Goal: Task Accomplishment & Management: Complete application form

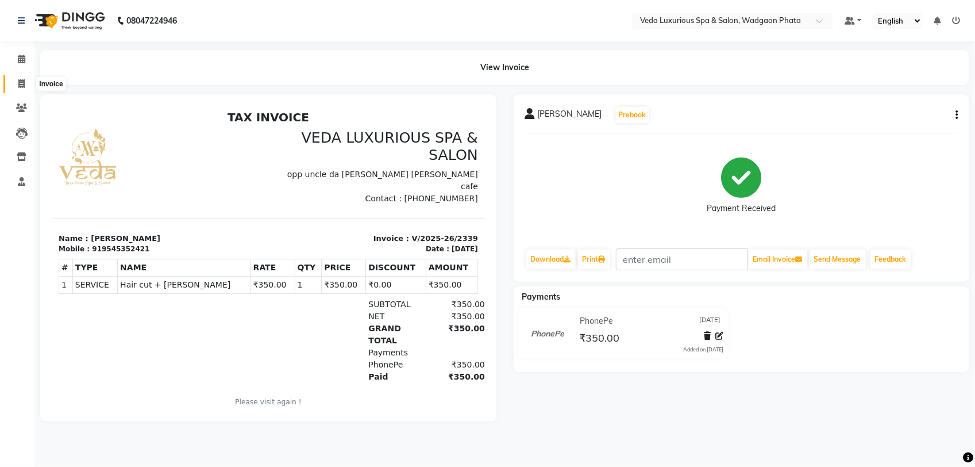
click at [16, 78] on span at bounding box center [21, 84] width 20 height 13
select select "service"
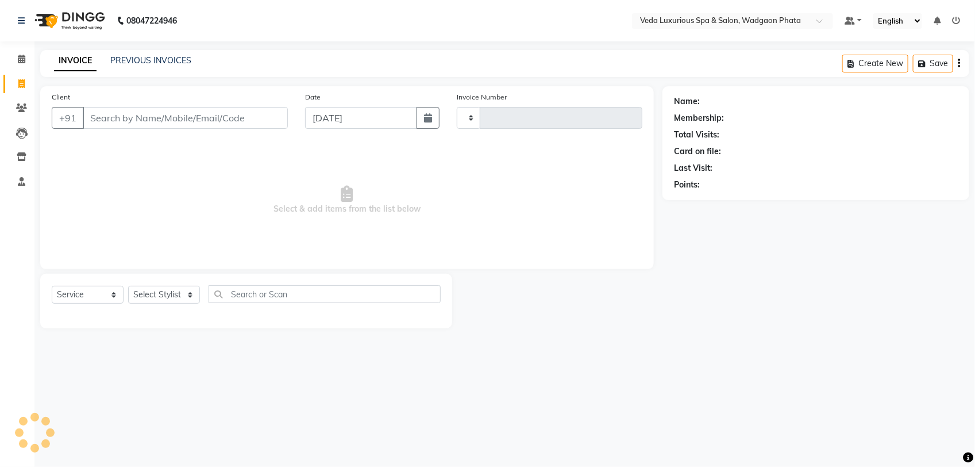
type input "2340"
select select "4666"
click at [125, 124] on input "Client" at bounding box center [185, 118] width 205 height 22
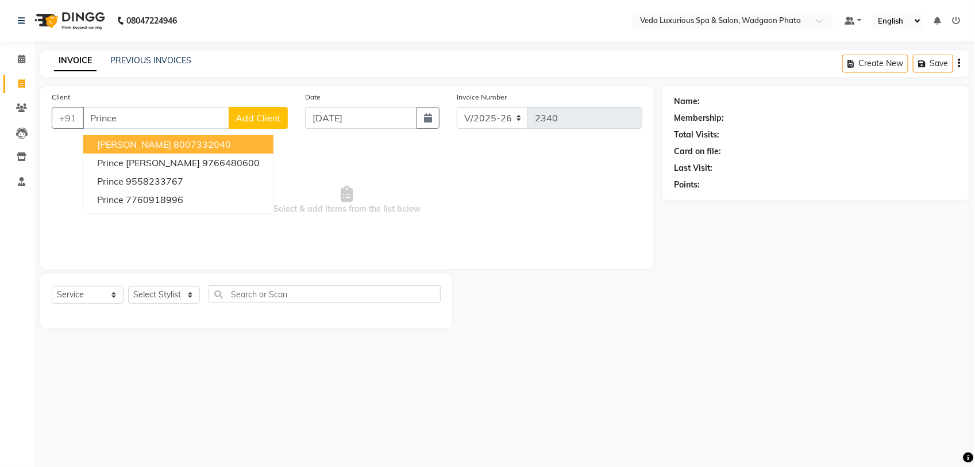
click at [174, 141] on ngb-highlight "8007332040" at bounding box center [202, 143] width 57 height 11
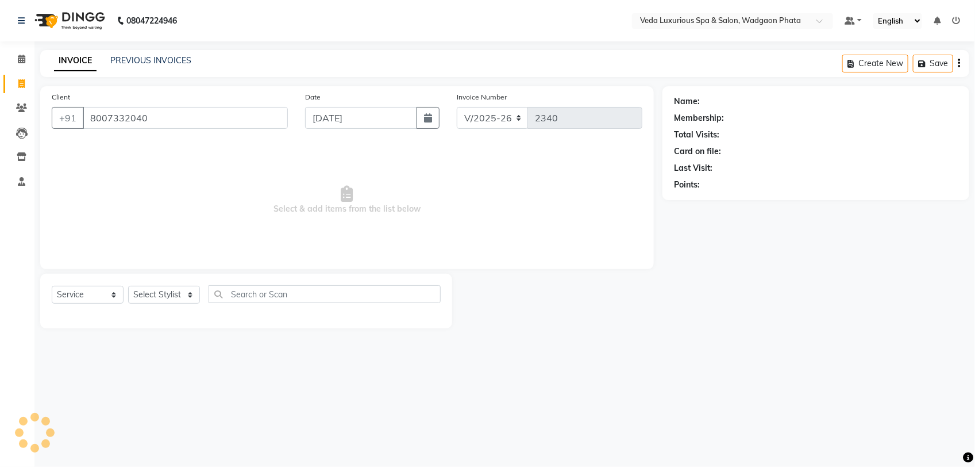
type input "8007332040"
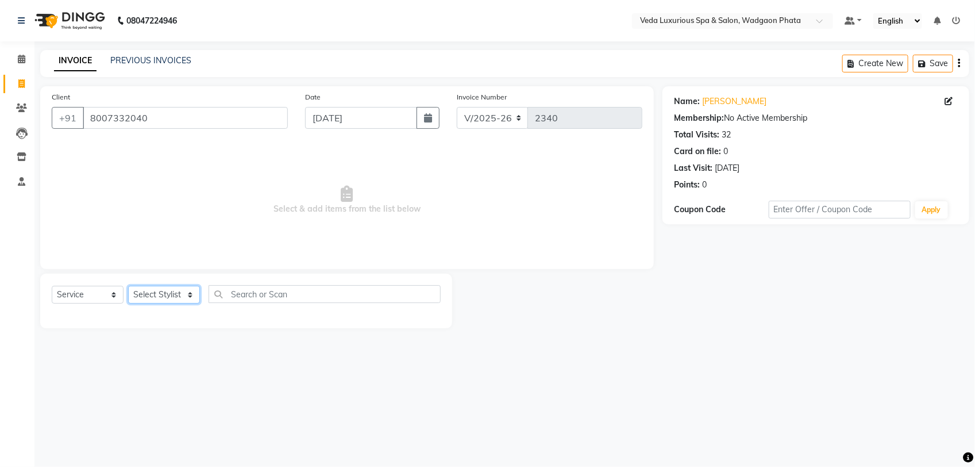
click at [156, 288] on select "Select Stylist [PERSON_NAME] GOLU [PERSON_NAME] [PERSON_NAME] [PERSON_NAME] [PE…" at bounding box center [164, 295] width 72 height 18
select select "44309"
click at [128, 286] on select "Select Stylist [PERSON_NAME] GOLU [PERSON_NAME] [PERSON_NAME] [PERSON_NAME] [PE…" at bounding box center [164, 295] width 72 height 18
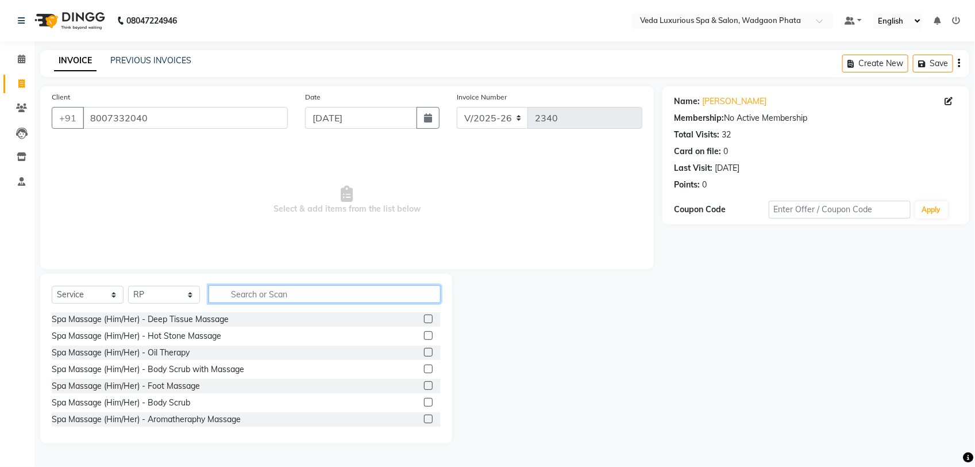
click at [244, 298] on input "text" at bounding box center [325, 294] width 232 height 18
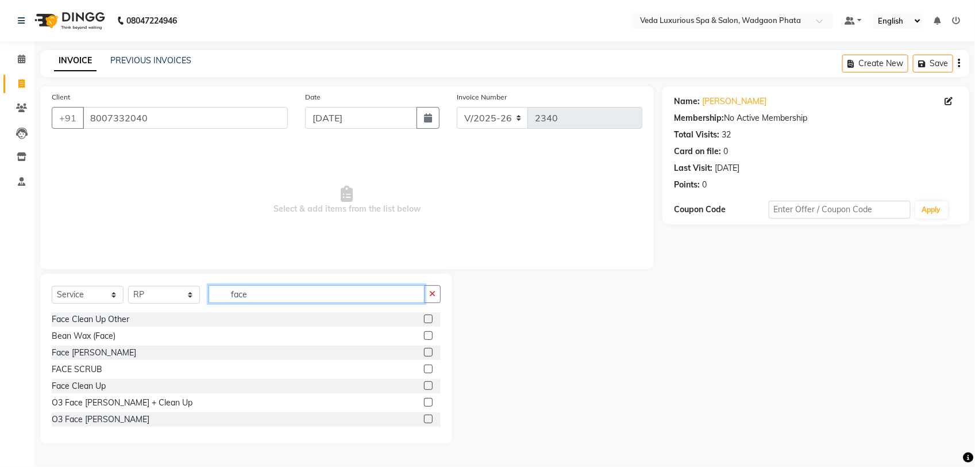
type input "face"
click at [424, 317] on label at bounding box center [428, 318] width 9 height 9
click at [424, 317] on input "checkbox" at bounding box center [427, 318] width 7 height 7
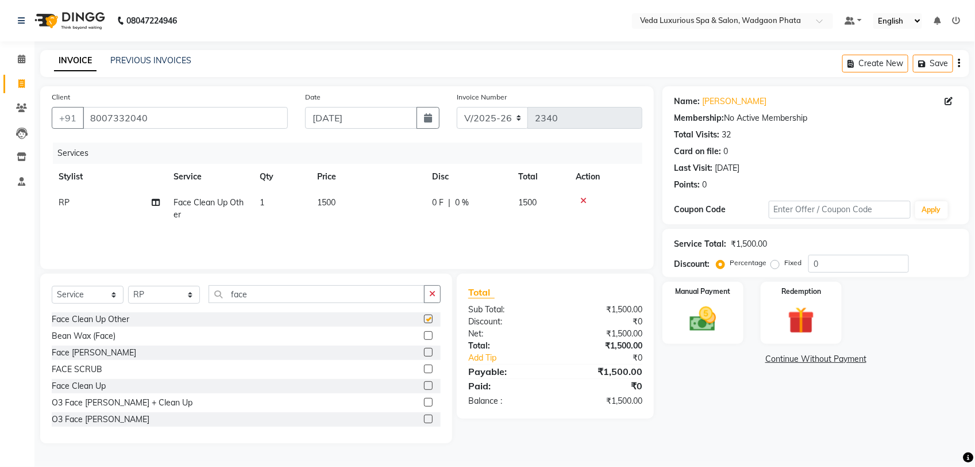
checkbox input "false"
click at [424, 333] on label at bounding box center [428, 335] width 9 height 9
click at [424, 333] on input "checkbox" at bounding box center [427, 335] width 7 height 7
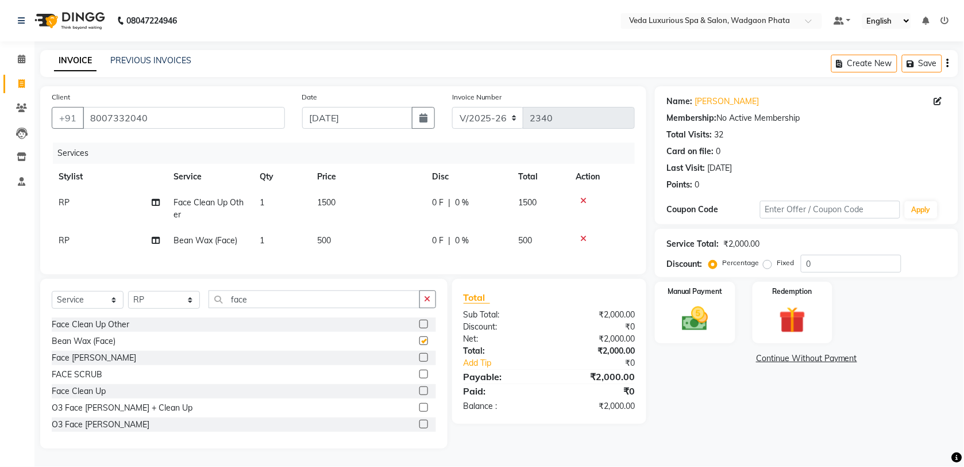
checkbox input "false"
click at [583, 202] on icon at bounding box center [583, 201] width 6 height 8
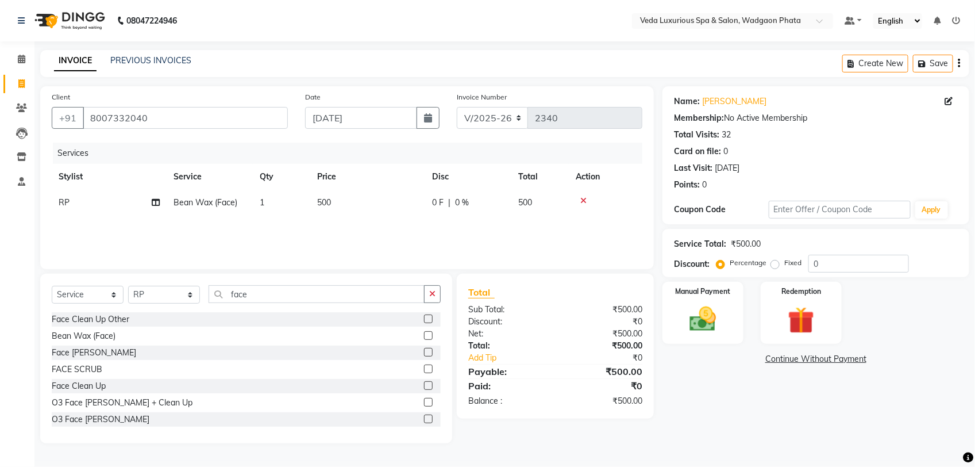
click at [424, 382] on label at bounding box center [428, 385] width 9 height 9
click at [424, 382] on input "checkbox" at bounding box center [427, 385] width 7 height 7
checkbox input "false"
click at [424, 371] on label at bounding box center [428, 368] width 9 height 9
click at [424, 371] on input "checkbox" at bounding box center [427, 368] width 7 height 7
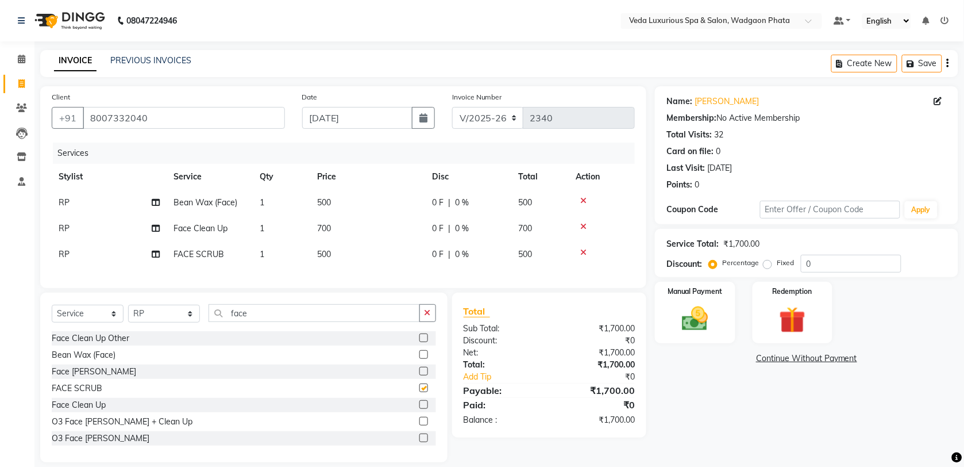
checkbox input "false"
click at [582, 249] on icon at bounding box center [583, 252] width 6 height 8
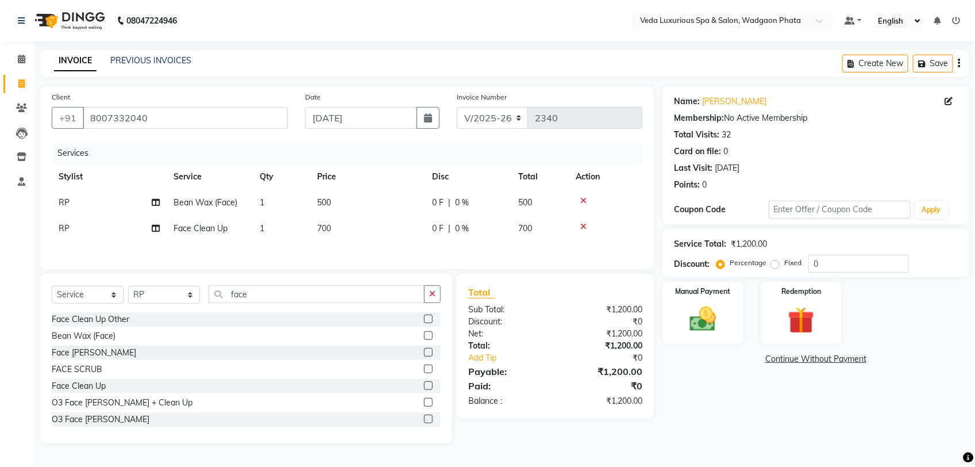
click at [584, 193] on td at bounding box center [606, 203] width 74 height 26
click at [584, 194] on td at bounding box center [606, 203] width 74 height 26
click at [584, 205] on td at bounding box center [606, 203] width 74 height 26
click at [583, 201] on icon at bounding box center [583, 201] width 6 height 8
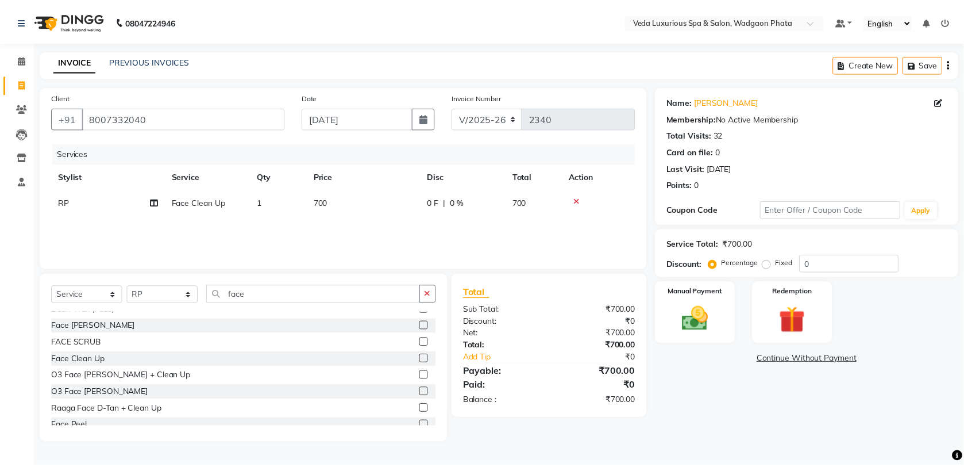
scroll to position [52, 0]
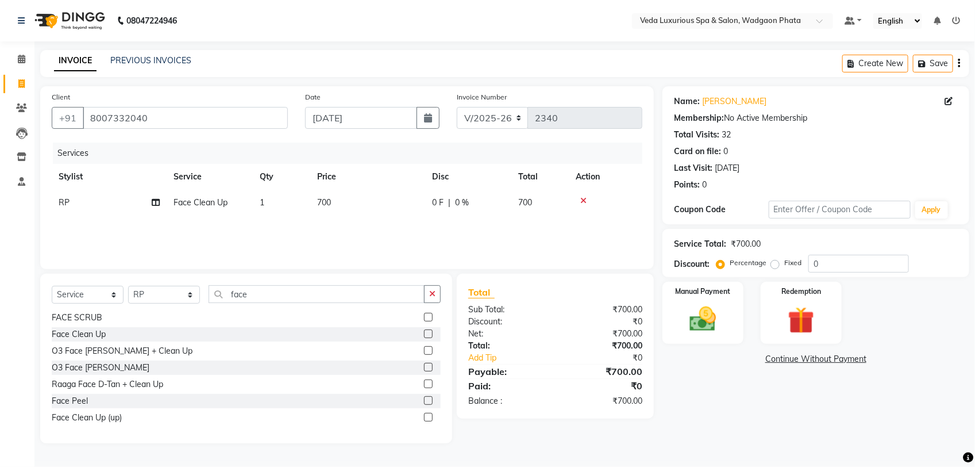
click at [424, 402] on label at bounding box center [428, 400] width 9 height 9
click at [424, 402] on input "checkbox" at bounding box center [427, 400] width 7 height 7
checkbox input "false"
click at [424, 421] on label at bounding box center [428, 417] width 9 height 9
click at [424, 421] on input "checkbox" at bounding box center [427, 417] width 7 height 7
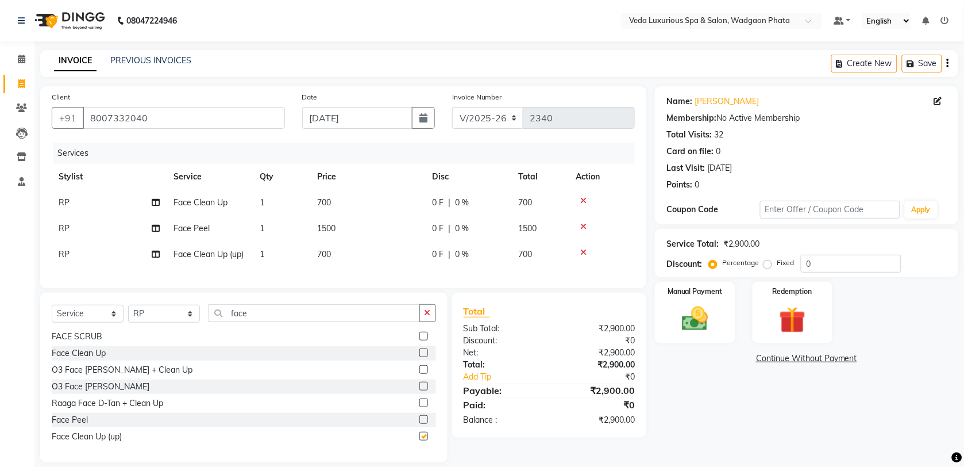
checkbox input "false"
click at [419, 374] on label at bounding box center [423, 369] width 9 height 9
click at [419, 374] on input "checkbox" at bounding box center [422, 369] width 7 height 7
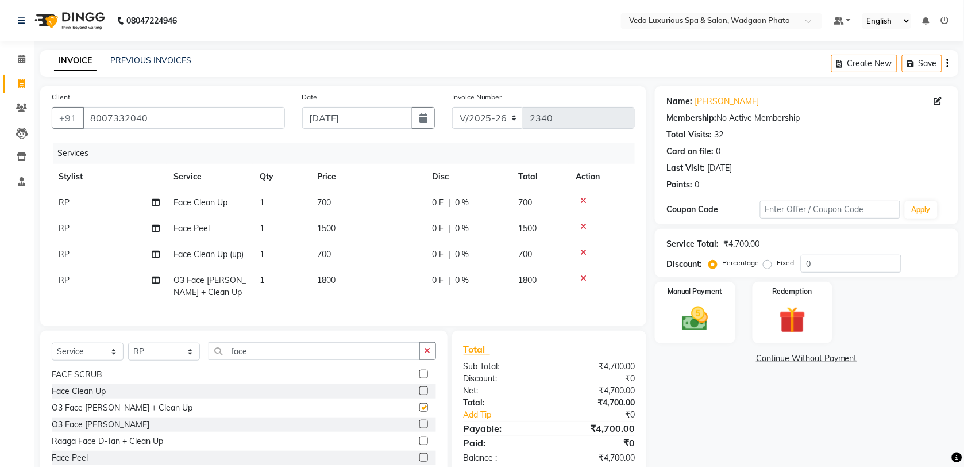
checkbox input "false"
click at [419, 378] on label at bounding box center [423, 373] width 9 height 9
click at [419, 378] on input "checkbox" at bounding box center [422, 374] width 7 height 7
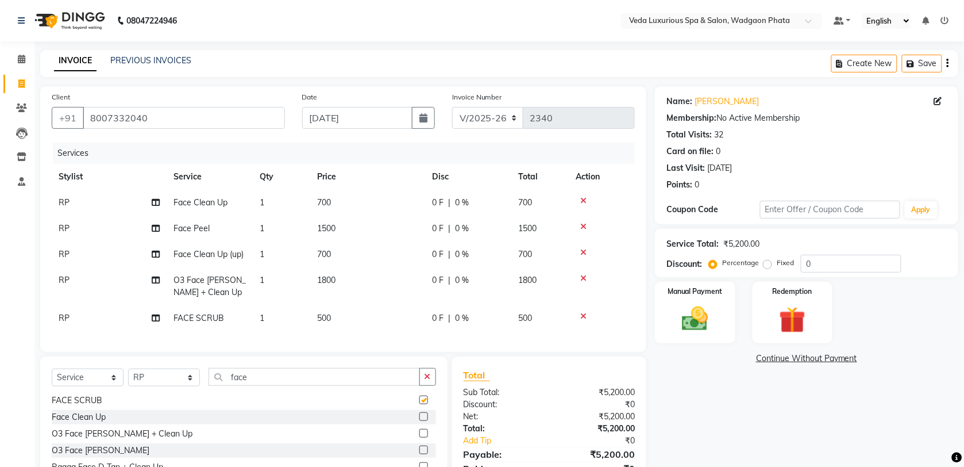
checkbox input "false"
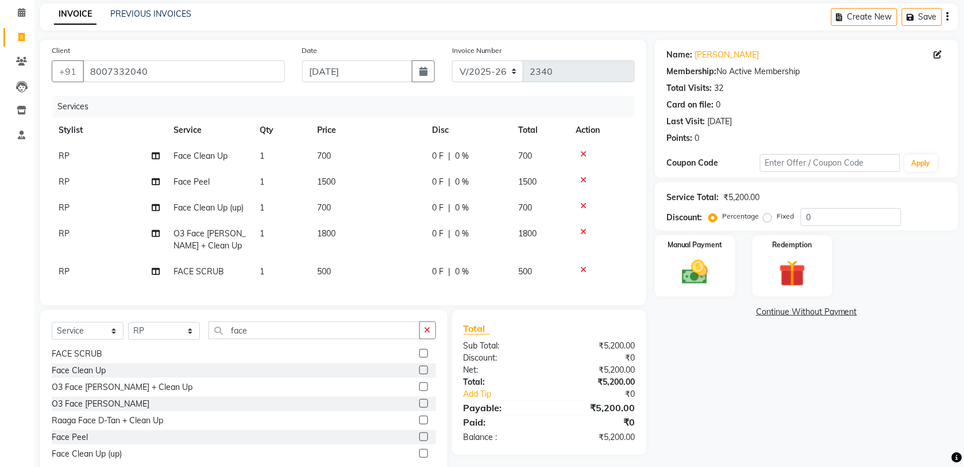
scroll to position [72, 0]
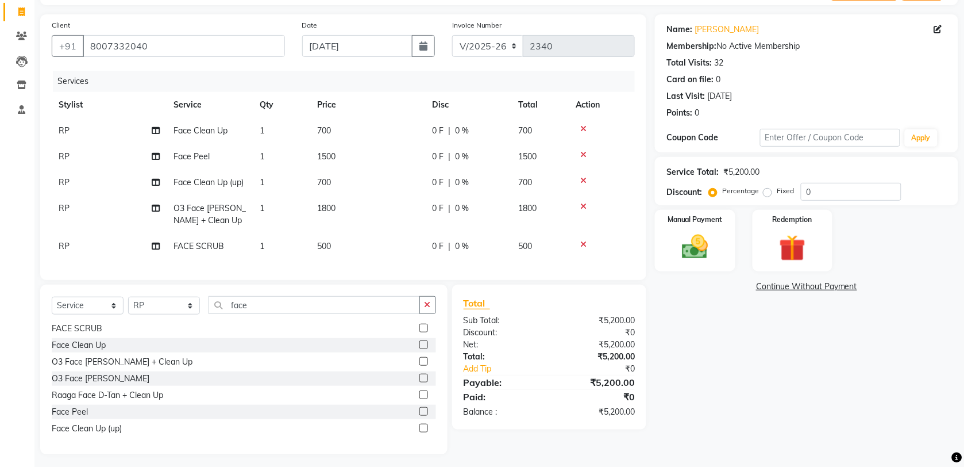
click at [584, 245] on icon at bounding box center [583, 244] width 6 height 8
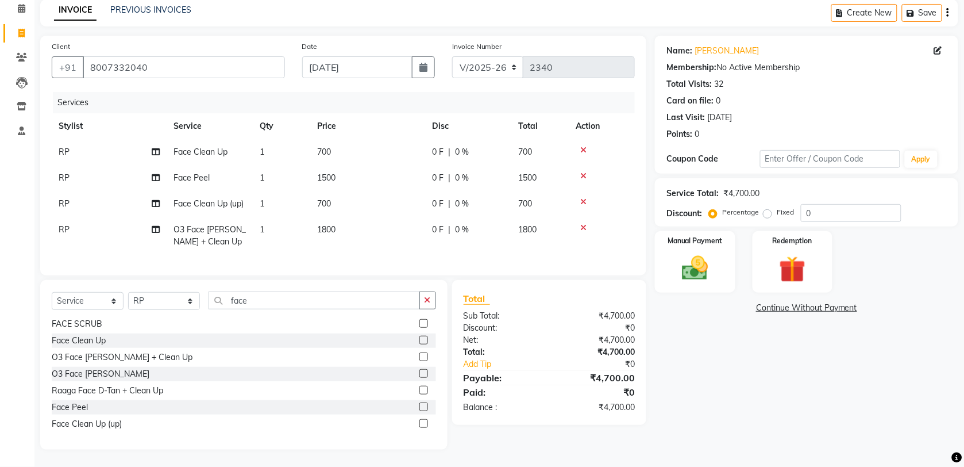
click at [583, 224] on icon at bounding box center [583, 228] width 6 height 8
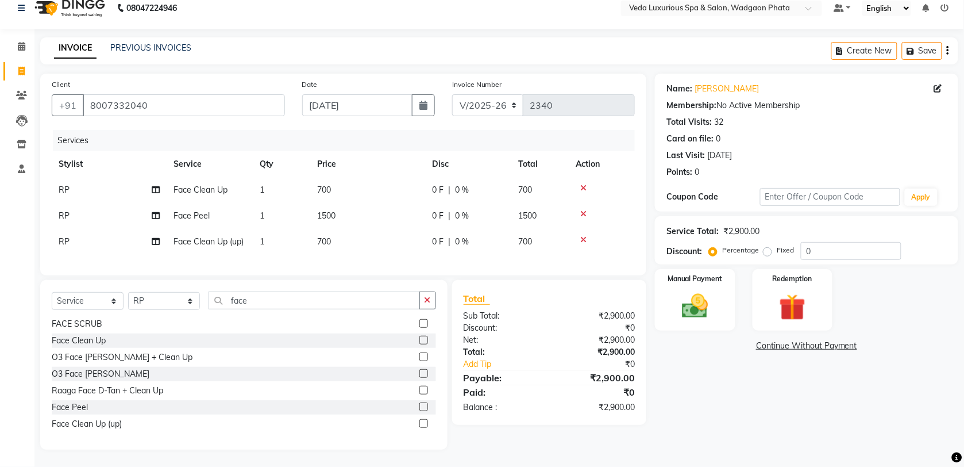
scroll to position [23, 0]
click at [583, 210] on icon at bounding box center [583, 214] width 6 height 8
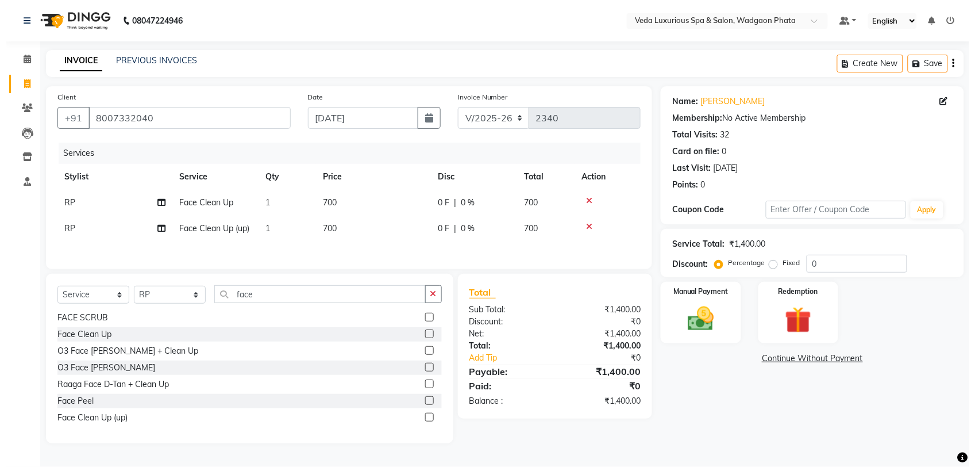
scroll to position [0, 0]
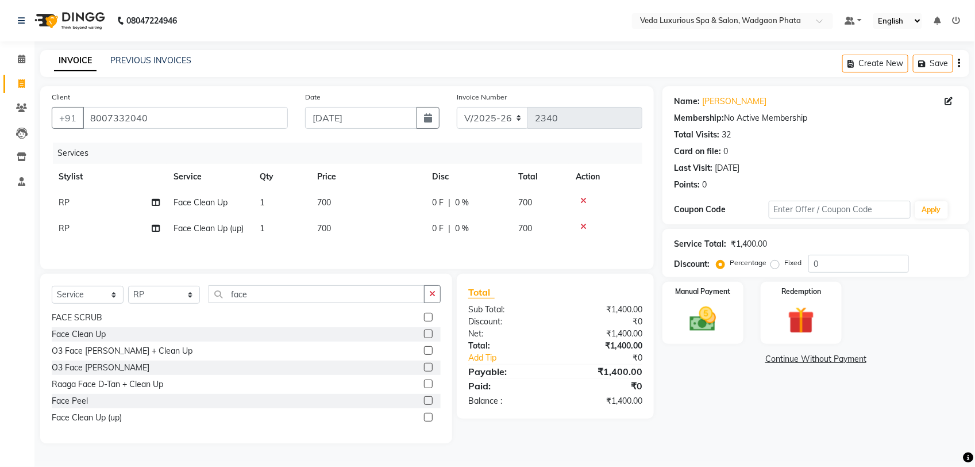
click at [583, 197] on icon at bounding box center [583, 201] width 6 height 8
click at [583, 198] on icon at bounding box center [583, 201] width 6 height 8
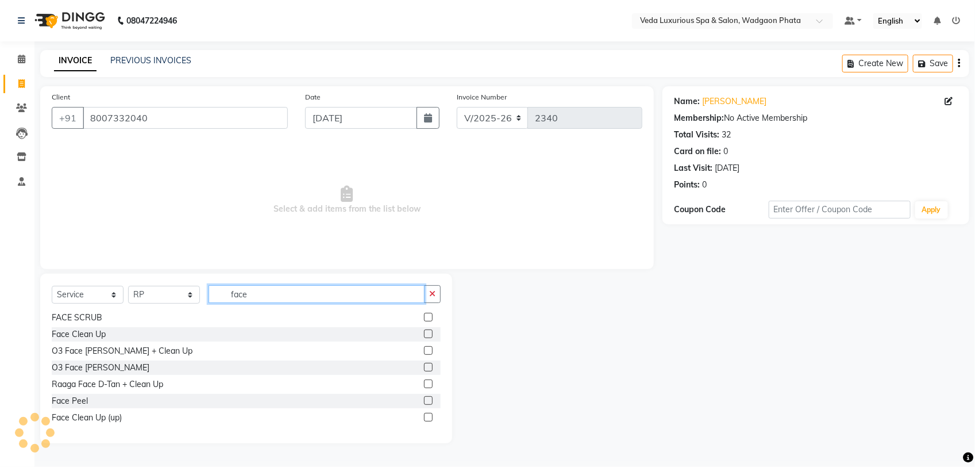
click at [365, 288] on input "face" at bounding box center [317, 294] width 216 height 18
type input "f"
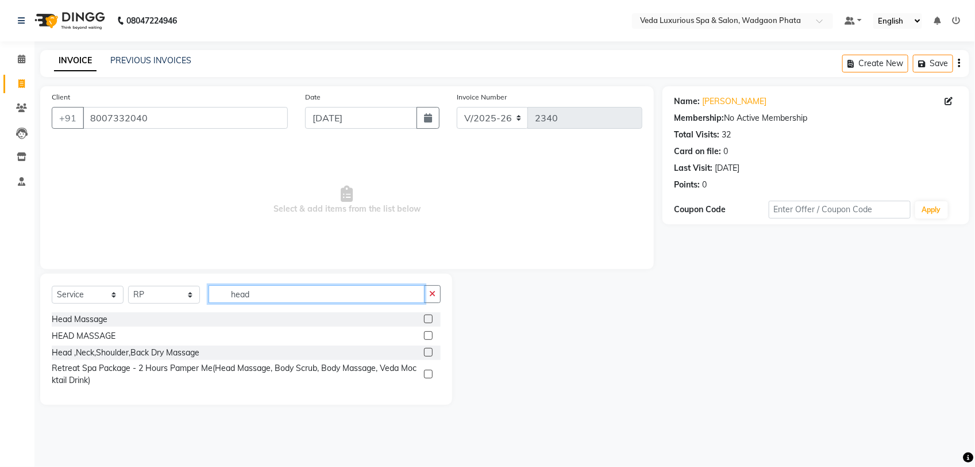
type input "head"
click at [429, 320] on label at bounding box center [428, 318] width 9 height 9
click at [429, 320] on input "checkbox" at bounding box center [427, 318] width 7 height 7
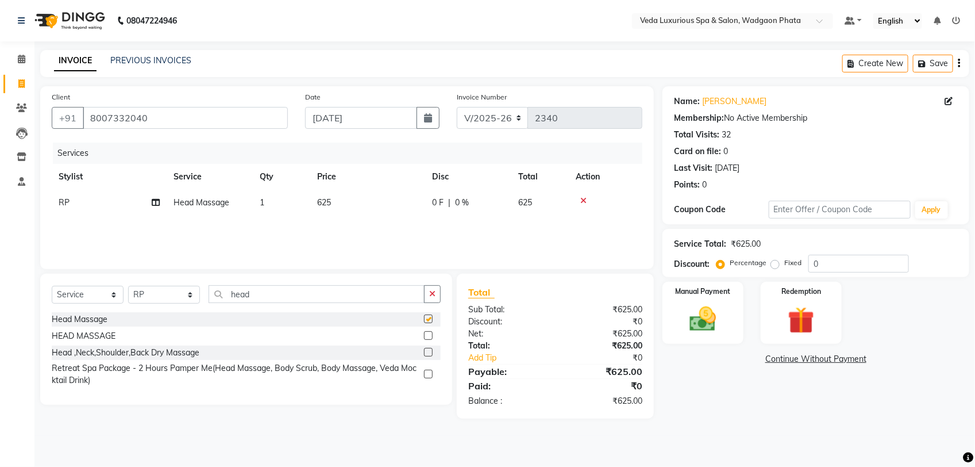
checkbox input "false"
click at [451, 240] on div "Services Stylist Service Qty Price Disc Total Action RP Head Massage 1 625 0 F …" at bounding box center [347, 200] width 591 height 115
click at [475, 225] on div "Services Stylist Service Qty Price Disc Total Action RP Head Massage 1 625 0 F …" at bounding box center [347, 200] width 591 height 115
click at [489, 215] on div "Services Stylist Service Qty Price Disc Total Action RP Head Massage 1 625 0 F …" at bounding box center [347, 200] width 591 height 115
click at [498, 204] on div "0 F | 0 %" at bounding box center [468, 203] width 72 height 12
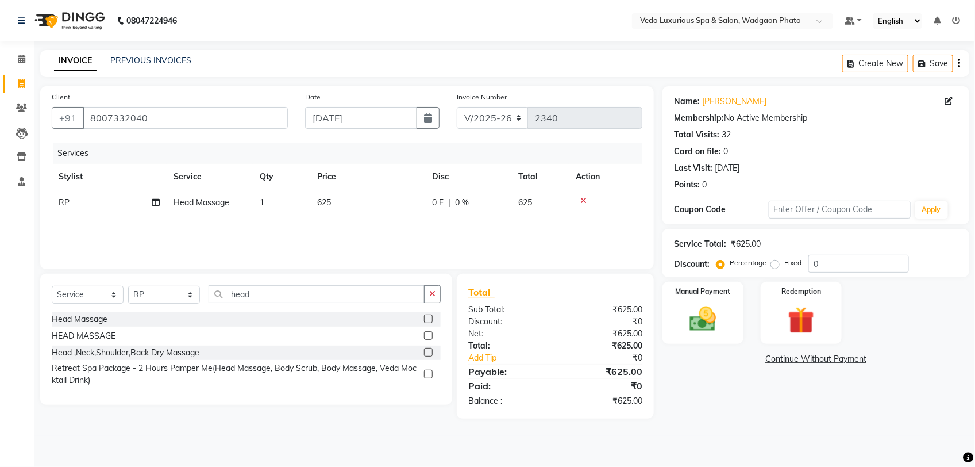
select select "44309"
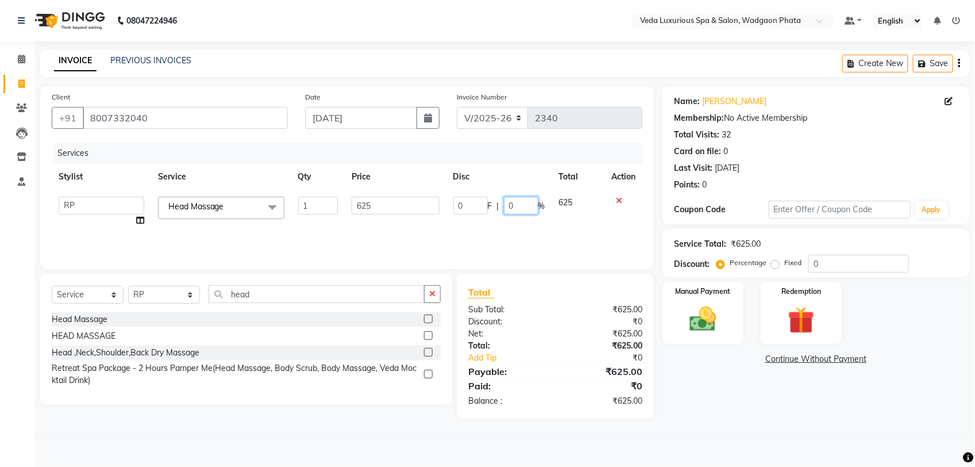
click at [519, 199] on input "0" at bounding box center [521, 206] width 34 height 18
type input "2"
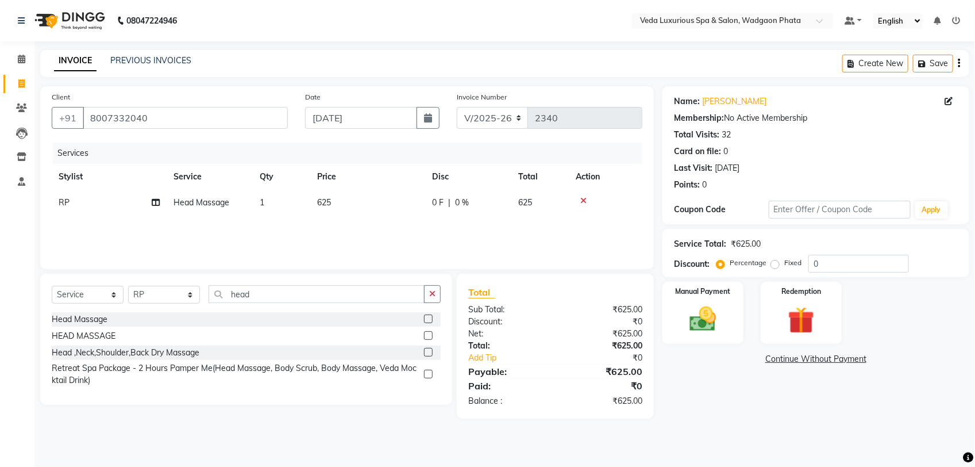
click at [455, 205] on span "0 %" at bounding box center [462, 203] width 14 height 12
select select "44309"
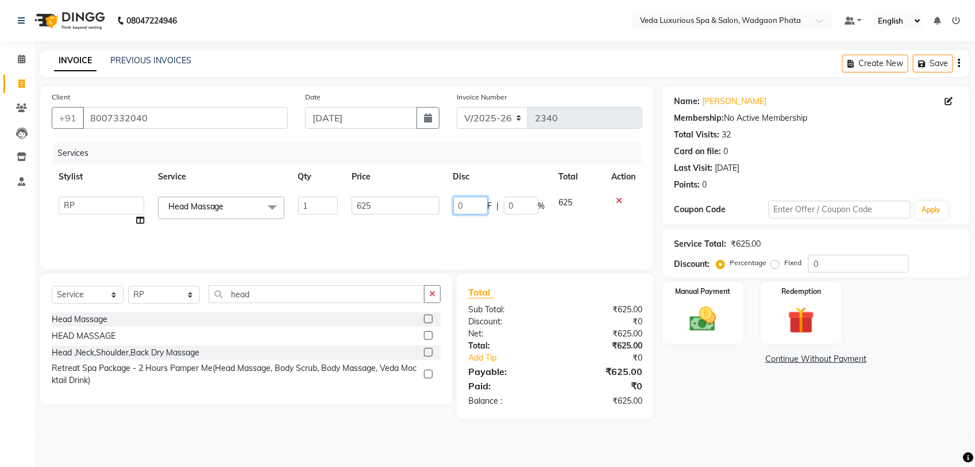
click at [471, 203] on input "0" at bounding box center [470, 206] width 34 height 18
type input "25"
click at [449, 219] on div "Services Stylist Service Qty Price Disc Total Action [PERSON_NAME] GOLU [PERSON…" at bounding box center [347, 200] width 591 height 115
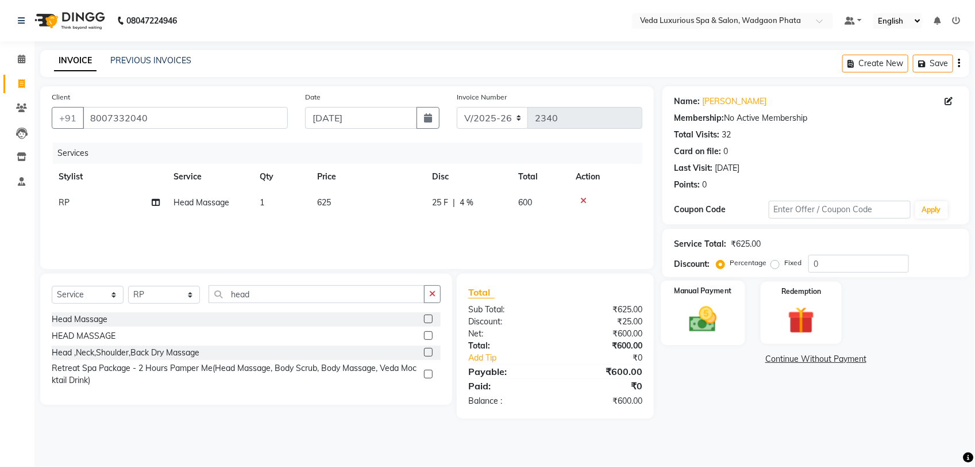
click at [728, 302] on div "Manual Payment" at bounding box center [703, 312] width 84 height 64
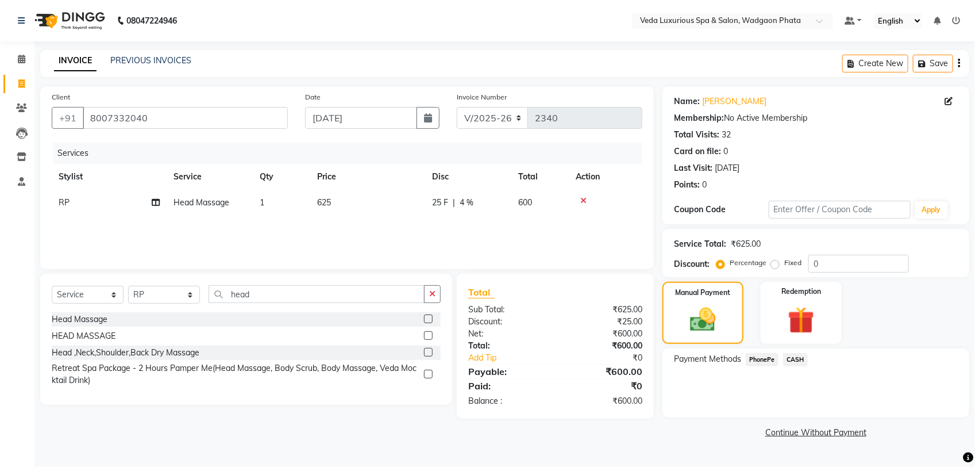
click at [796, 359] on span "CASH" at bounding box center [795, 359] width 25 height 13
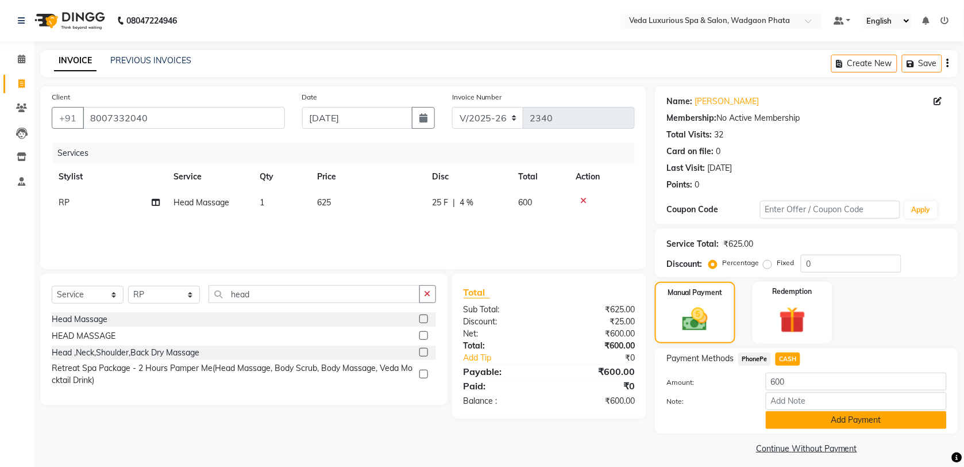
click at [823, 414] on button "Add Payment" at bounding box center [856, 420] width 181 height 18
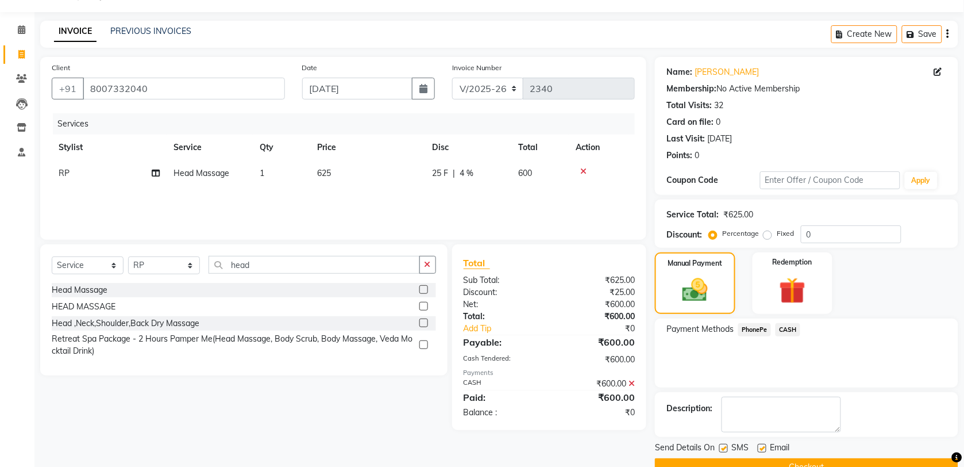
scroll to position [56, 0]
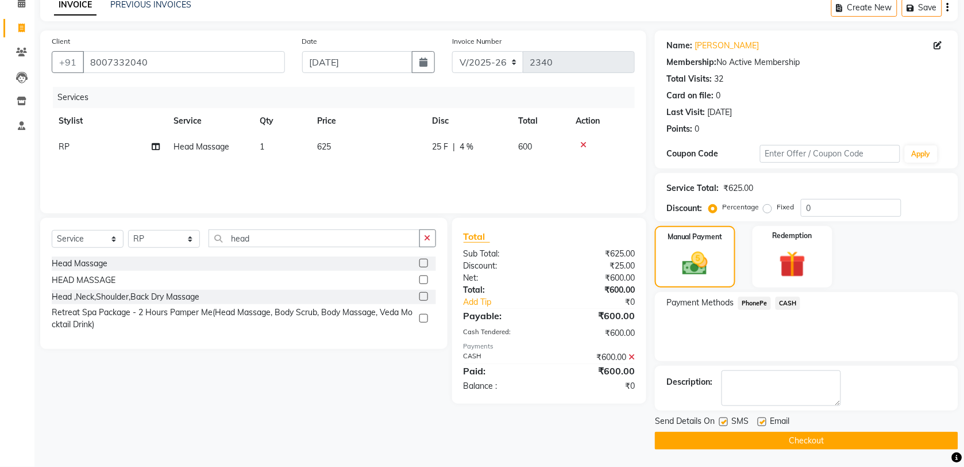
click at [825, 437] on button "Checkout" at bounding box center [806, 441] width 303 height 18
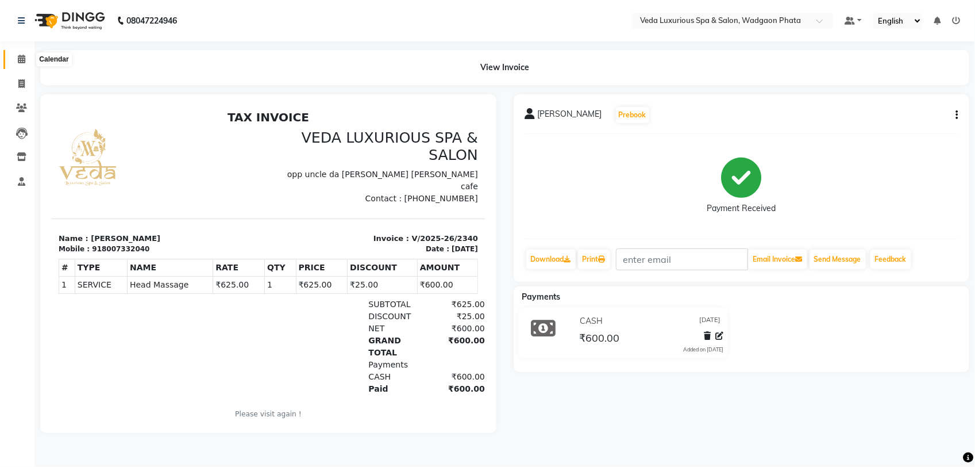
click at [21, 59] on icon at bounding box center [21, 59] width 7 height 9
